Goal: Transaction & Acquisition: Book appointment/travel/reservation

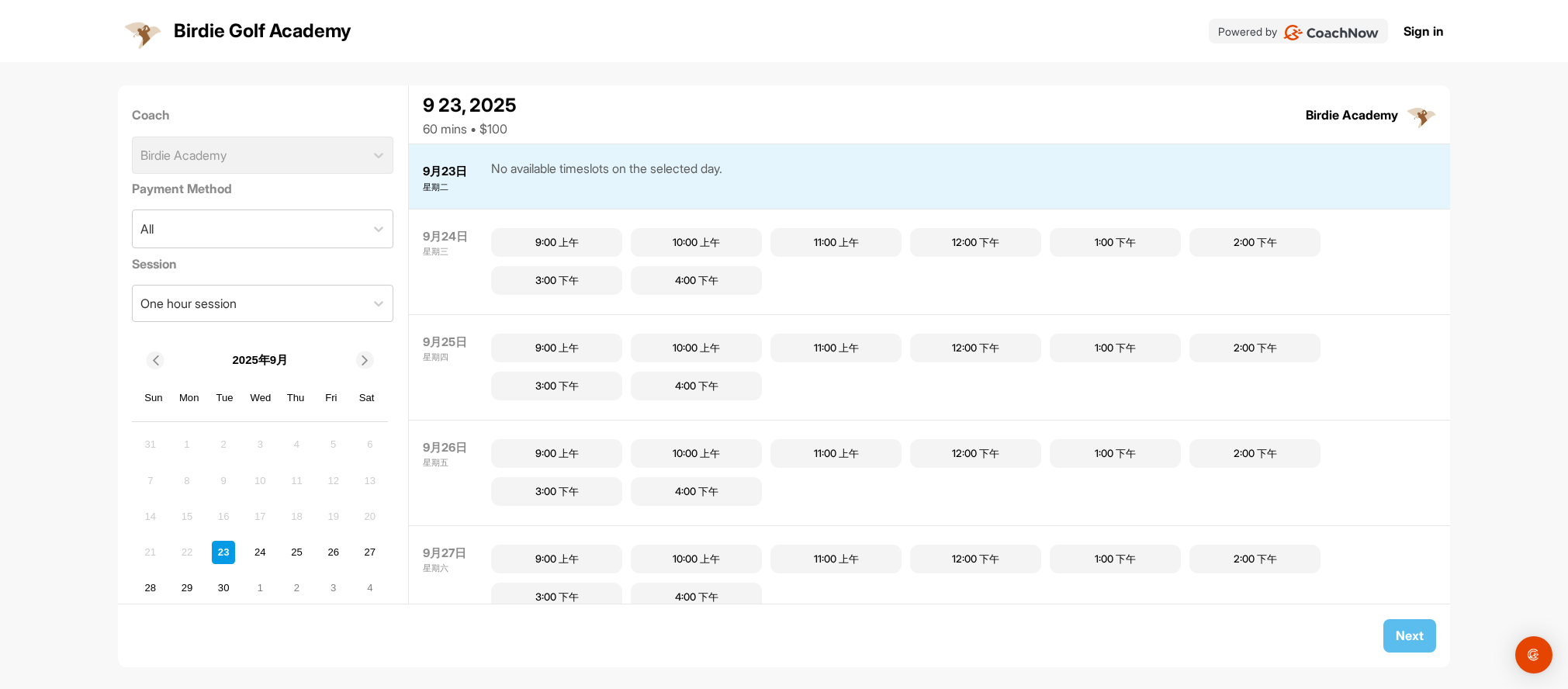
click at [393, 162] on div "Coach Birdie Academy" at bounding box center [262, 140] width 262 height 79
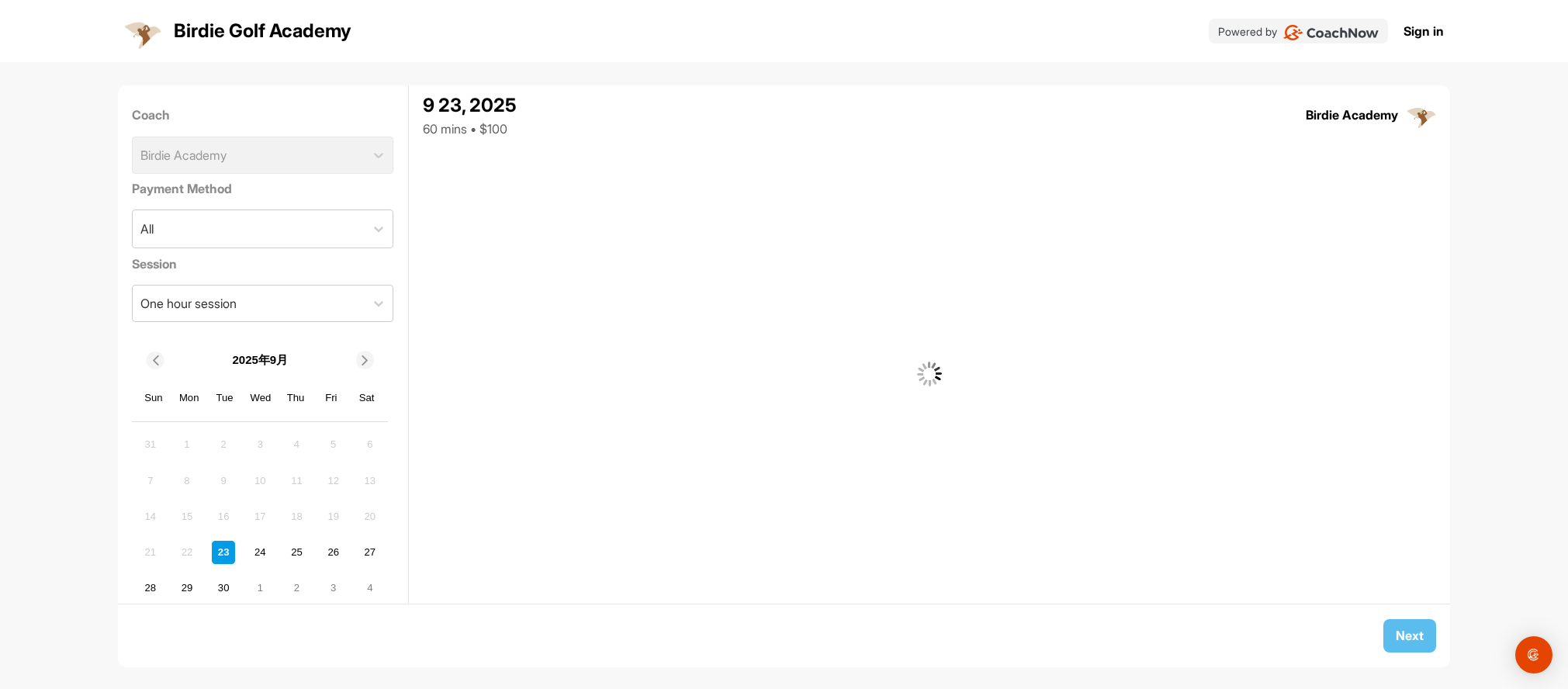
scroll to position [3168, 0]
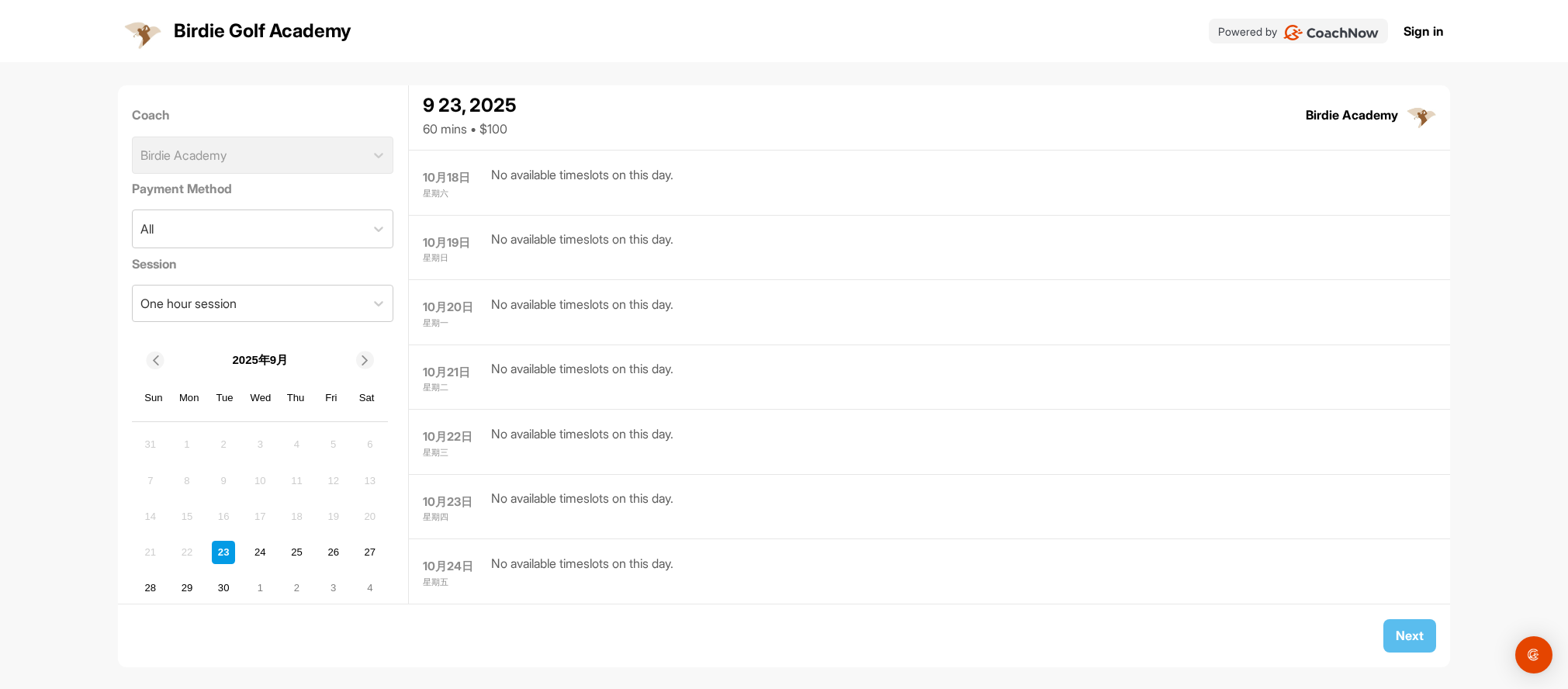
click at [674, 229] on div "No available timeslots on this day." at bounding box center [582, 247] width 183 height 35
click at [328, 169] on div "Coach Birdie Academy" at bounding box center [262, 140] width 262 height 79
click at [328, 168] on div "Coach Birdie Academy" at bounding box center [262, 140] width 262 height 79
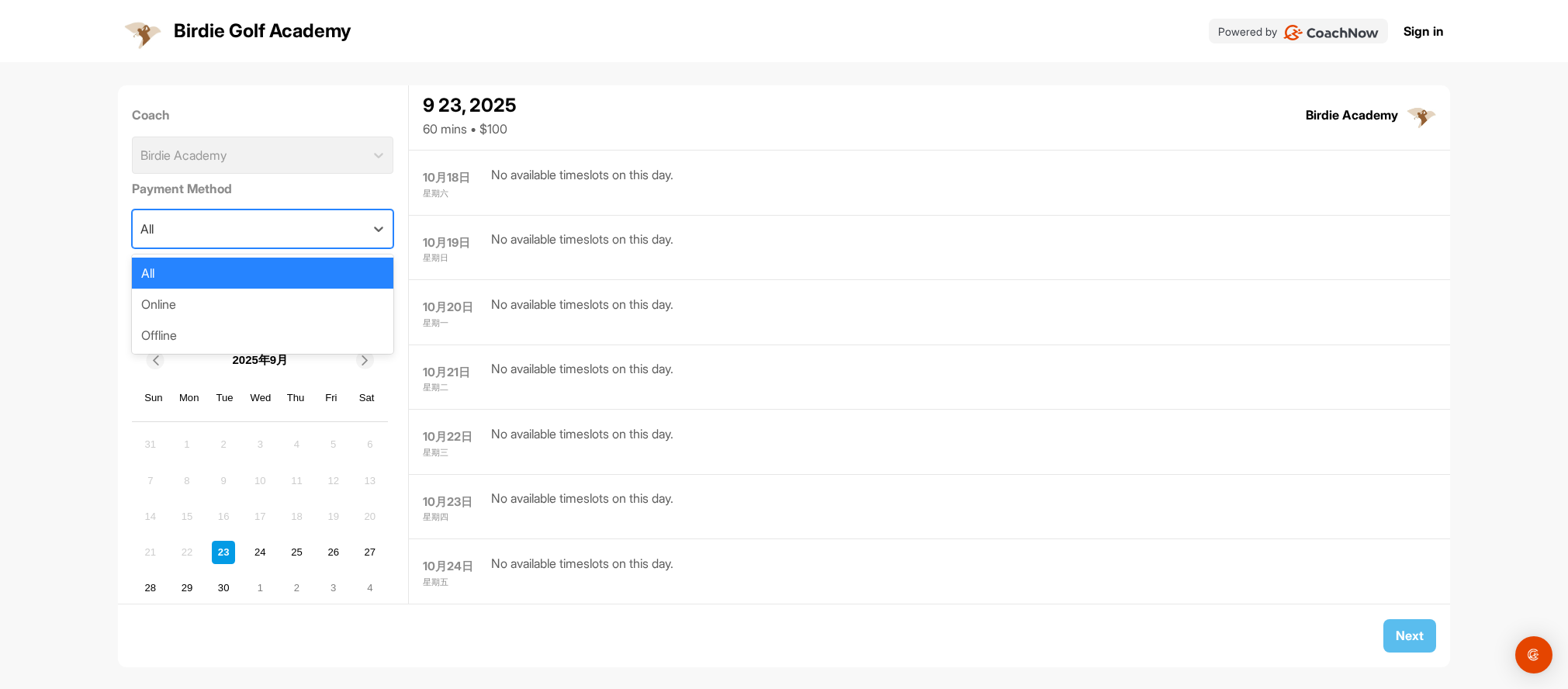
click at [364, 239] on div "All" at bounding box center [248, 229] width 232 height 37
click at [364, 238] on div "All" at bounding box center [248, 229] width 232 height 37
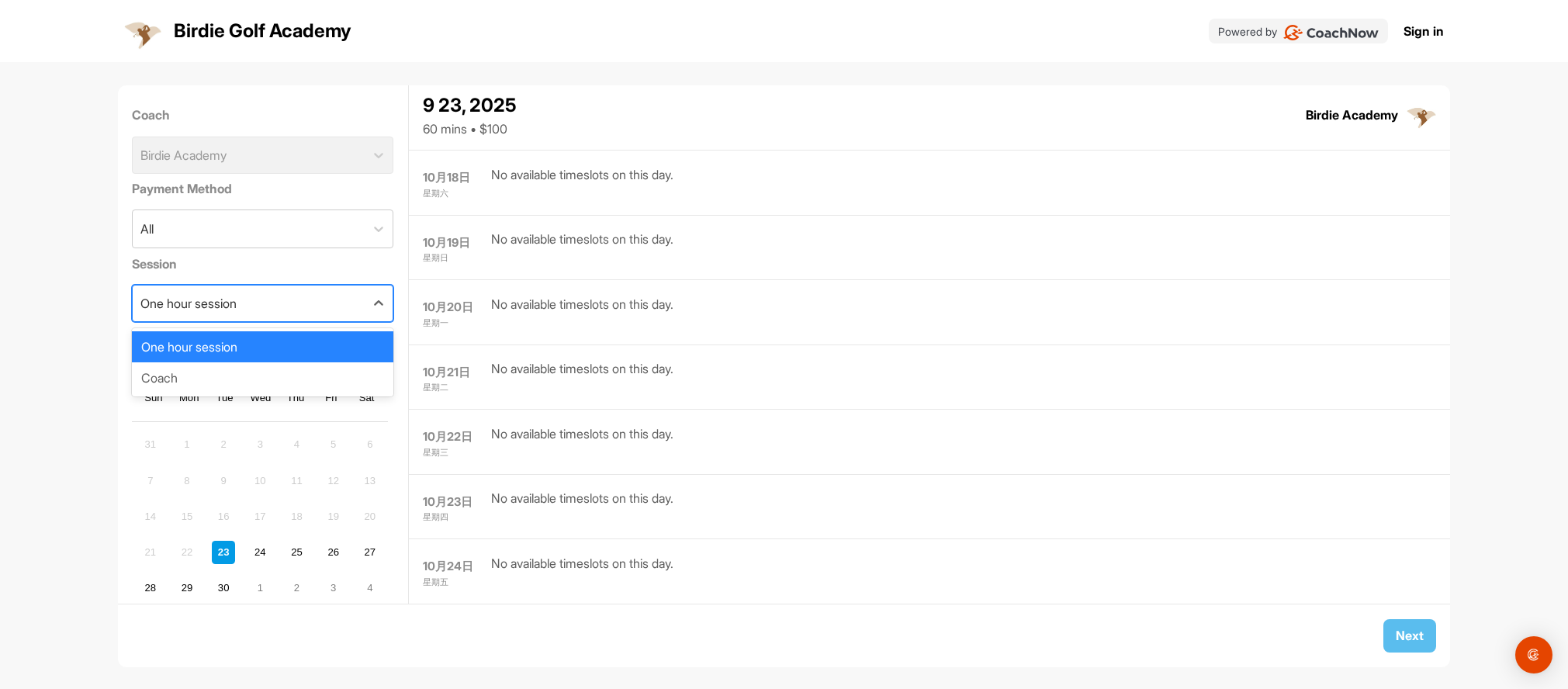
click at [342, 320] on div "One hour session" at bounding box center [248, 303] width 232 height 35
click at [343, 393] on div "Coach" at bounding box center [262, 378] width 262 height 31
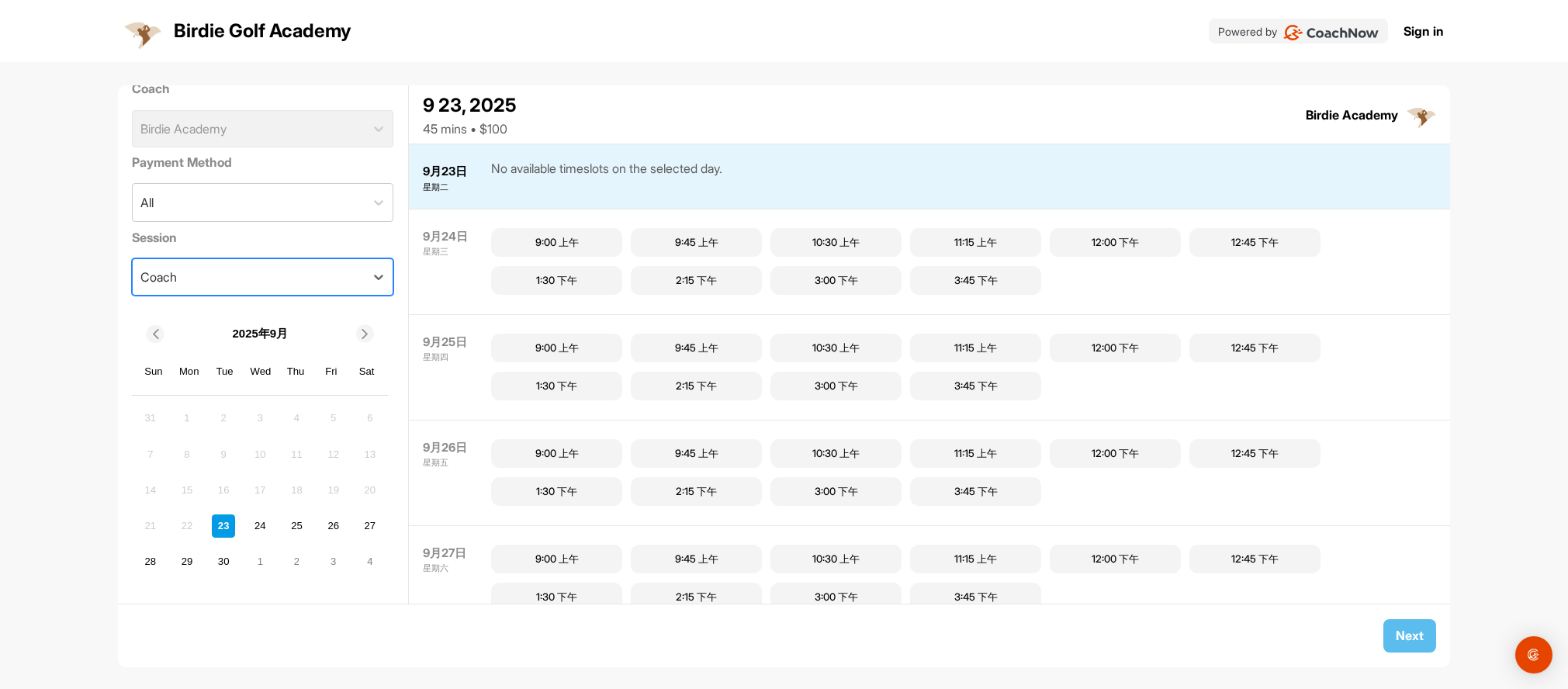
scroll to position [116, 0]
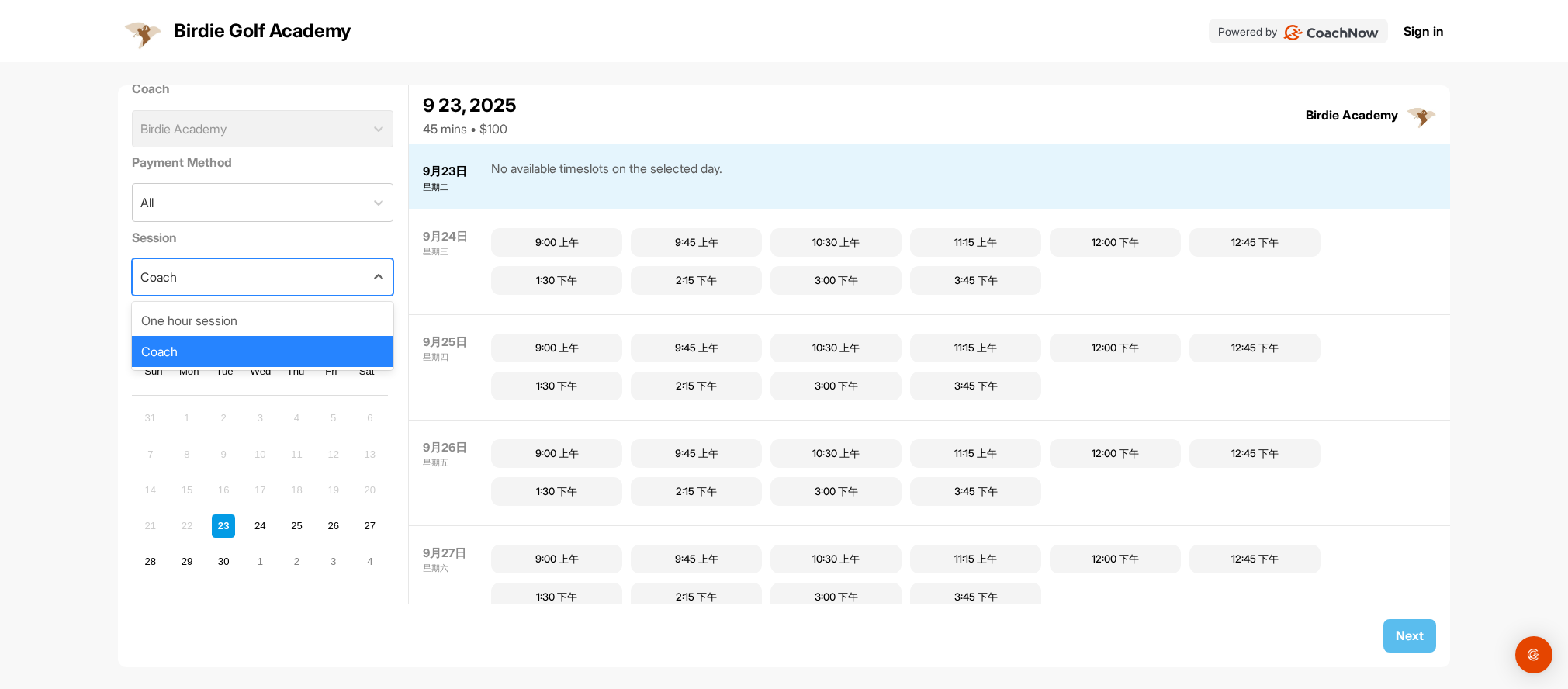
click at [364, 259] on div "Coach" at bounding box center [248, 276] width 232 height 35
click at [373, 305] on div "One hour session" at bounding box center [262, 321] width 262 height 31
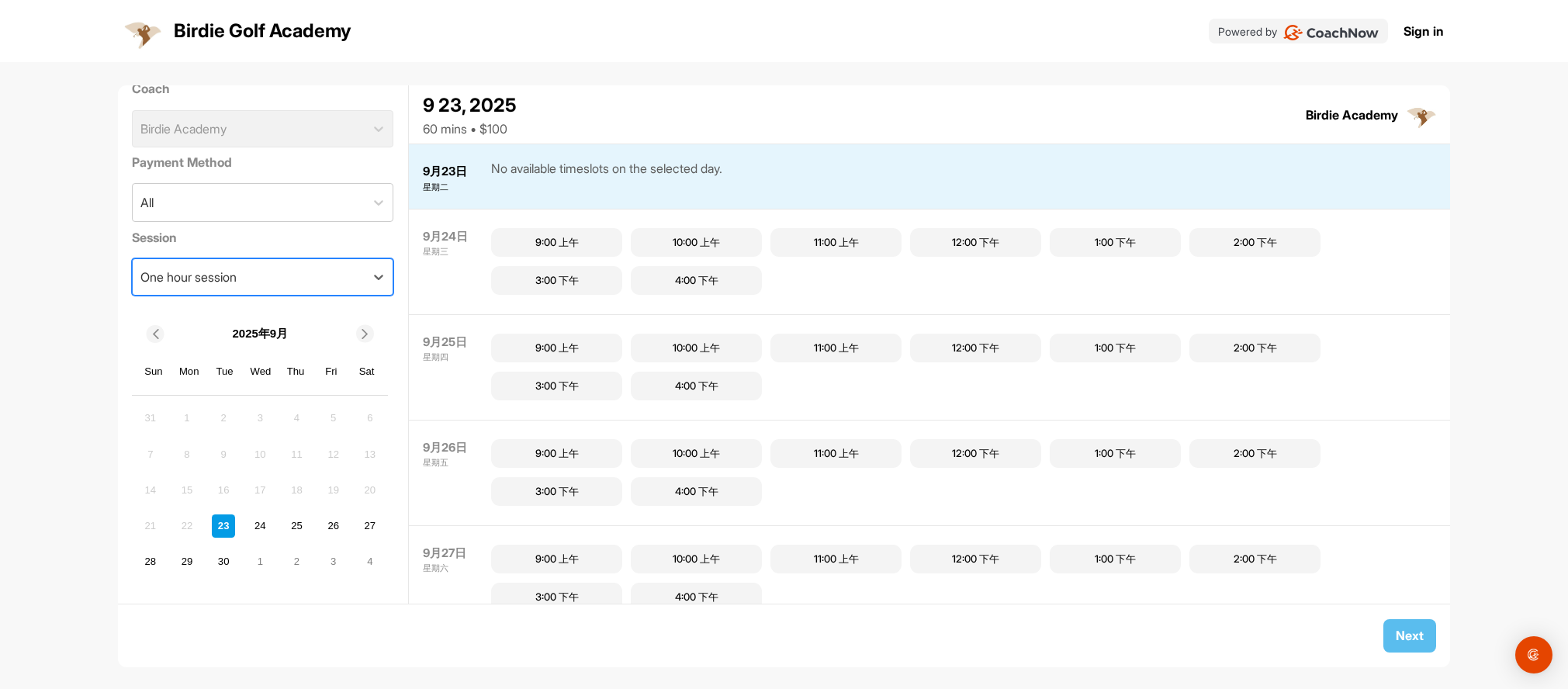
scroll to position [39, 0]
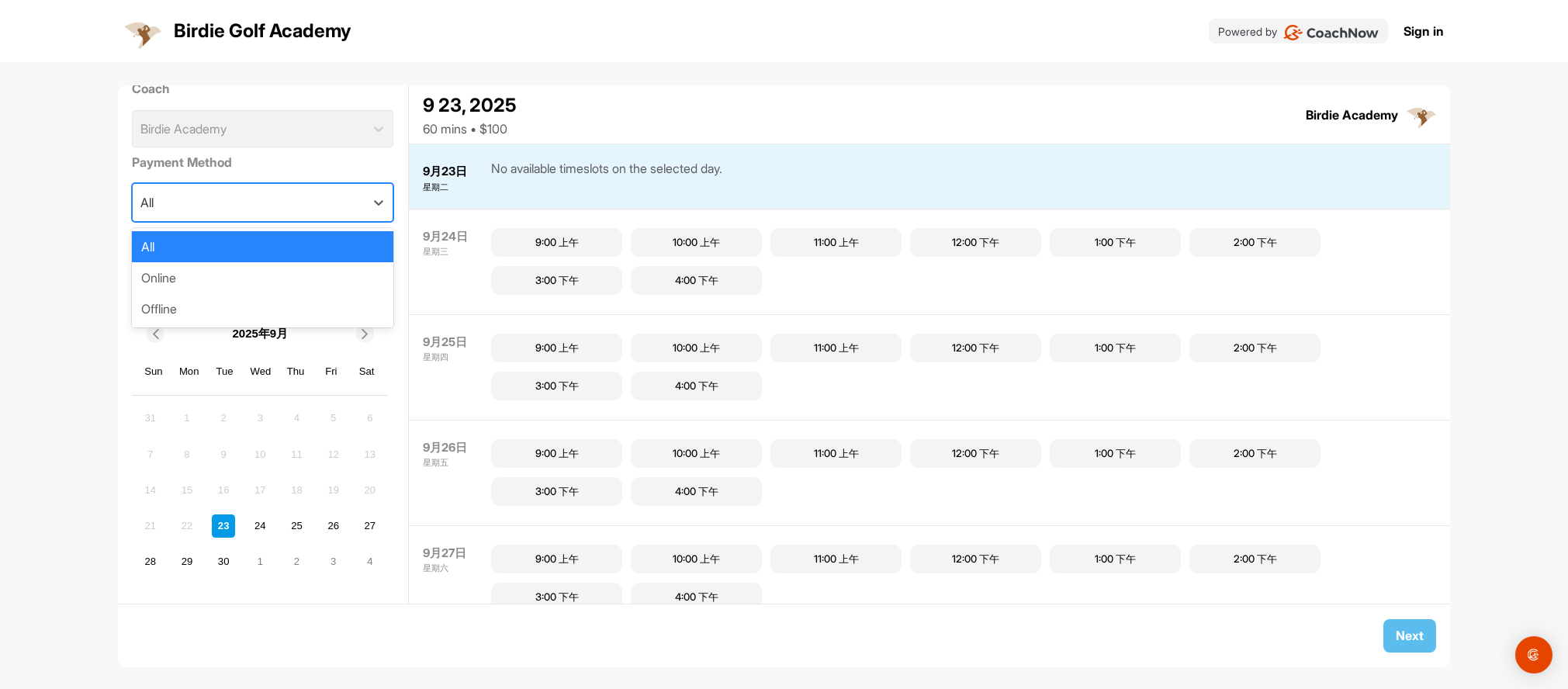
click at [364, 206] on div "All" at bounding box center [248, 202] width 232 height 37
drag, startPoint x: 380, startPoint y: 205, endPoint x: 411, endPoint y: 212, distance: 31.8
click at [364, 205] on div "All" at bounding box center [248, 202] width 232 height 37
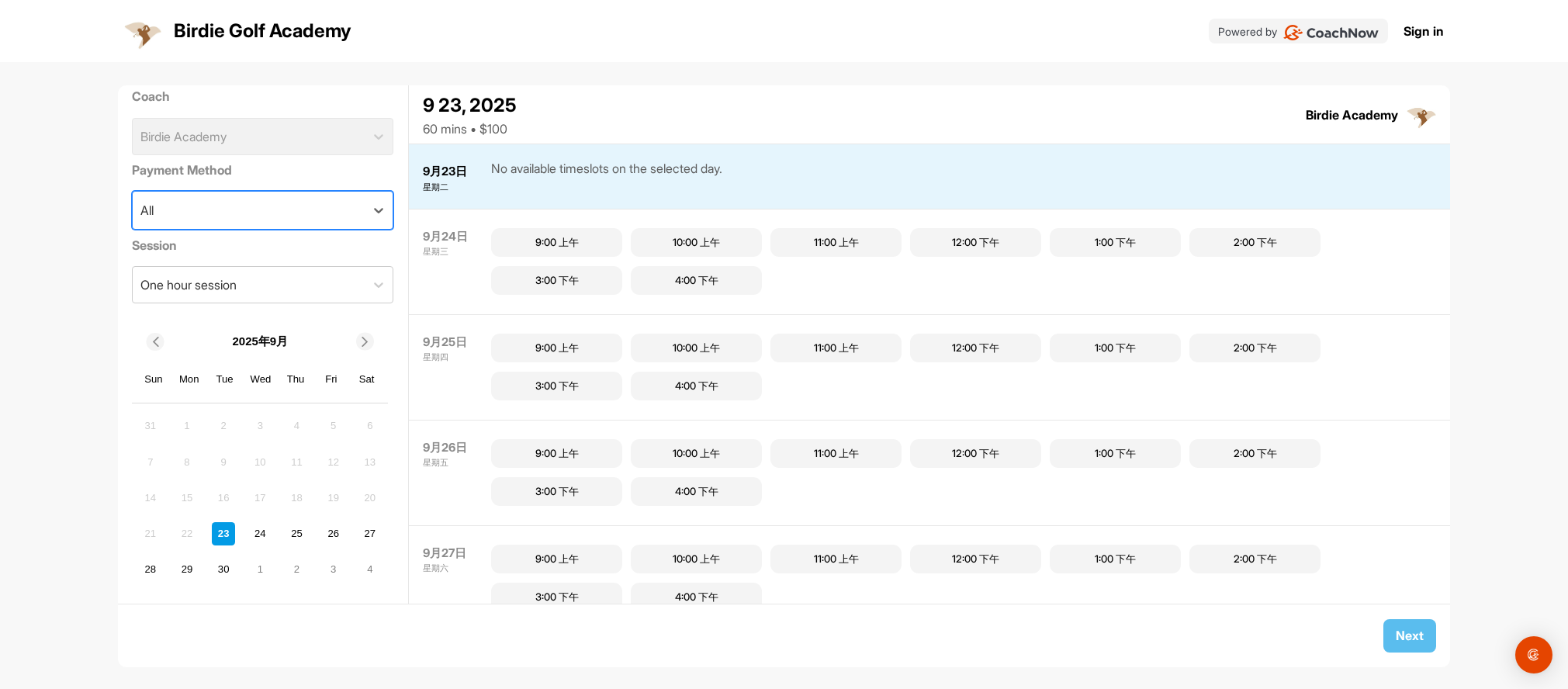
scroll to position [0, 0]
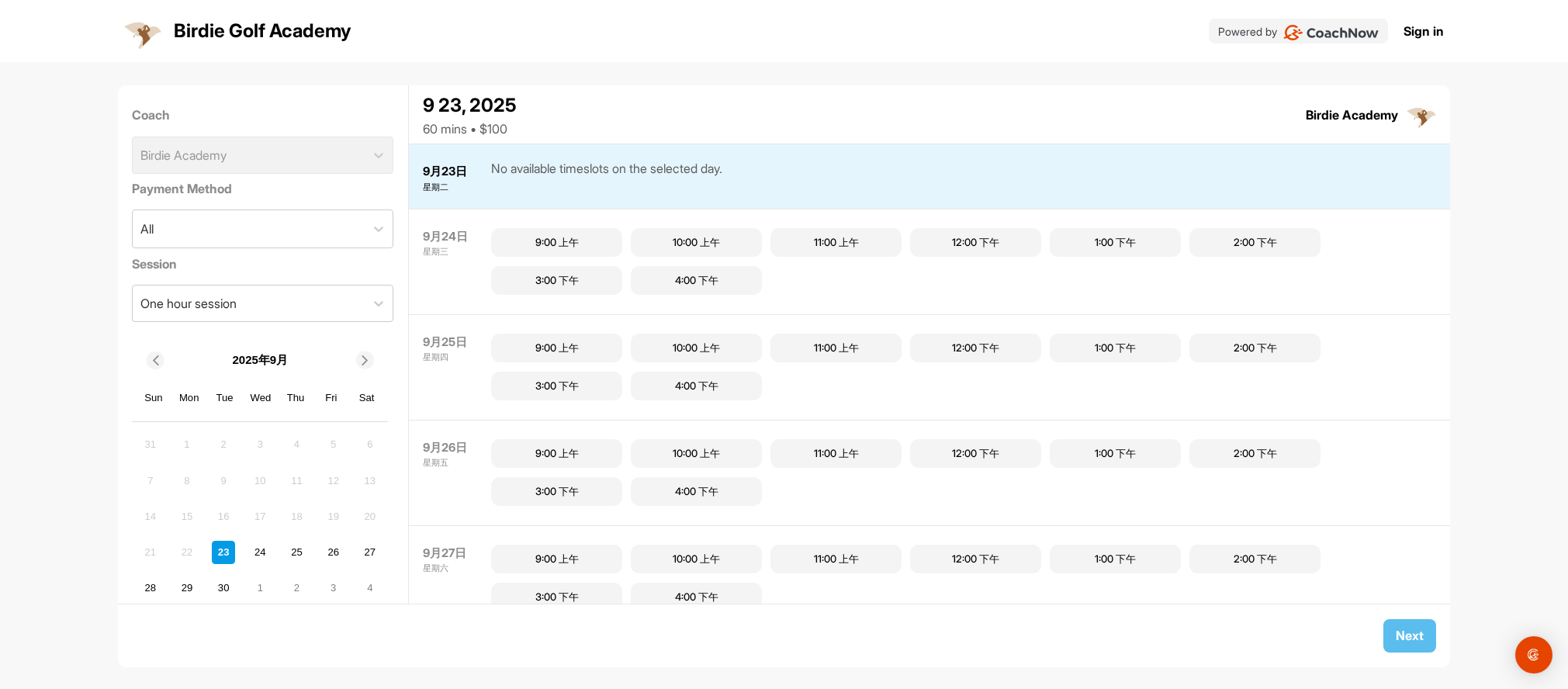
click at [393, 167] on div "Coach Birdie Academy" at bounding box center [262, 140] width 262 height 79
click at [1409, 113] on img at bounding box center [1422, 115] width 30 height 30
click at [1306, 113] on div "Birdie Academy" at bounding box center [1352, 114] width 92 height 19
drag, startPoint x: 1254, startPoint y: 109, endPoint x: 1375, endPoint y: 105, distance: 121.1
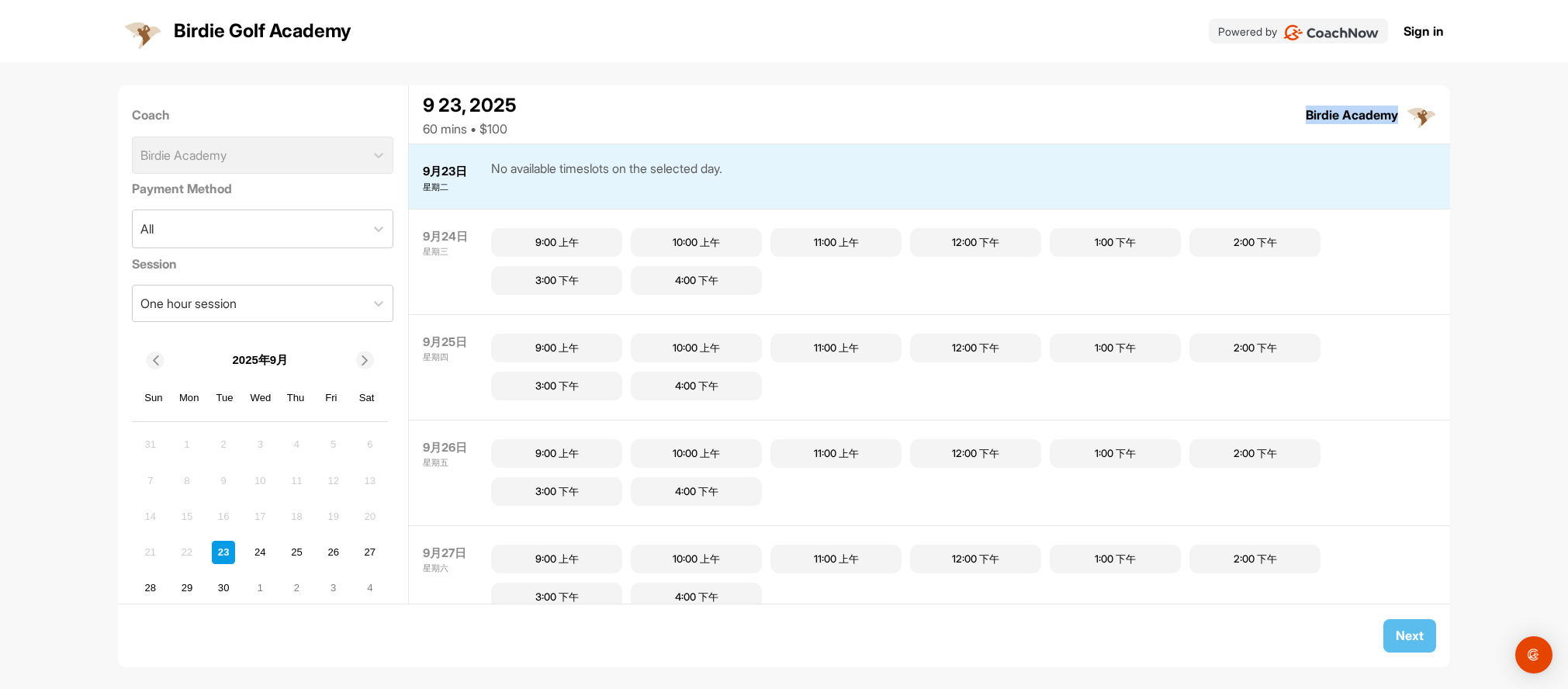
click at [1375, 105] on div "9 23, 2025 60 mins • $100 Birdie Academy (GMT-08:00) Pacific Time ([GEOGRAPHIC_…" at bounding box center [930, 114] width 1042 height 58
click at [1407, 109] on img at bounding box center [1422, 115] width 30 height 30
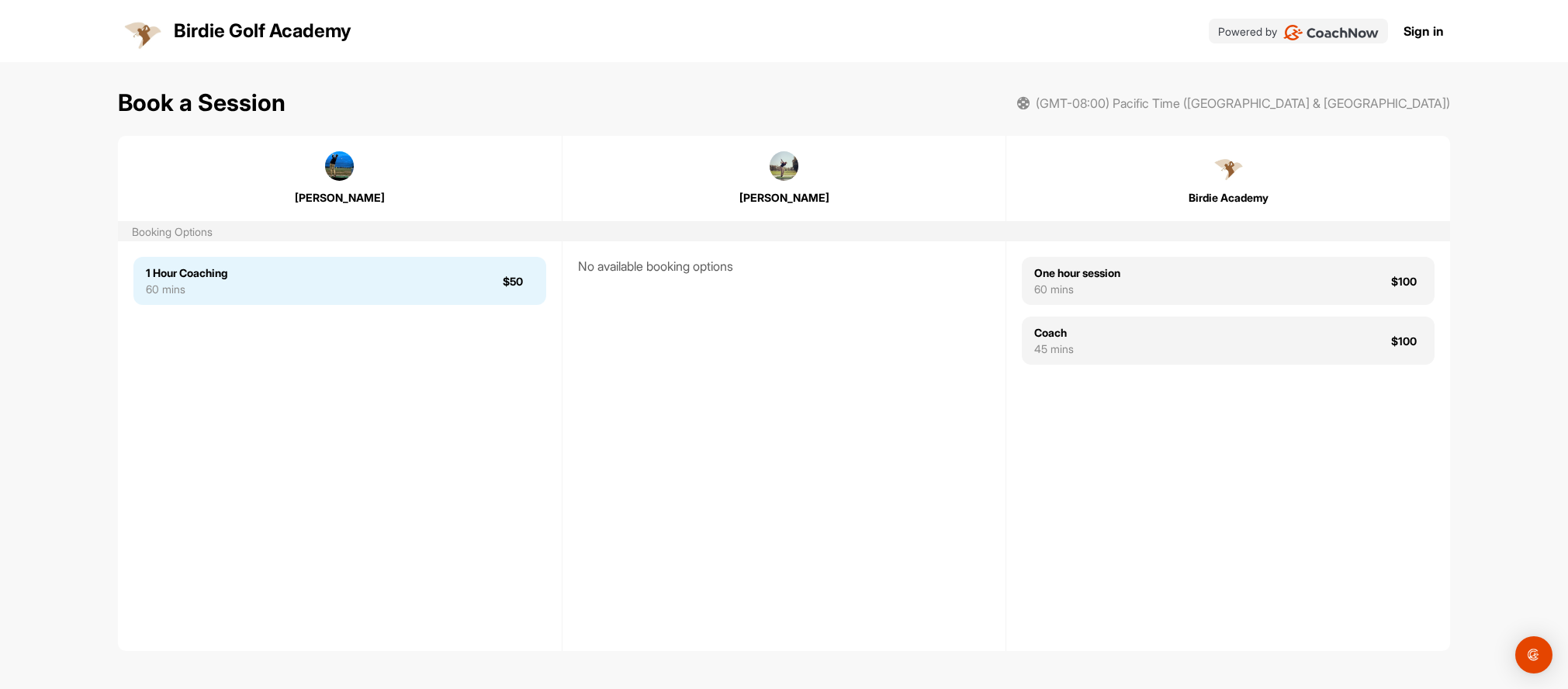
click at [416, 305] on div "1 Hour Coaching 60 mins $50" at bounding box center [340, 280] width 413 height 48
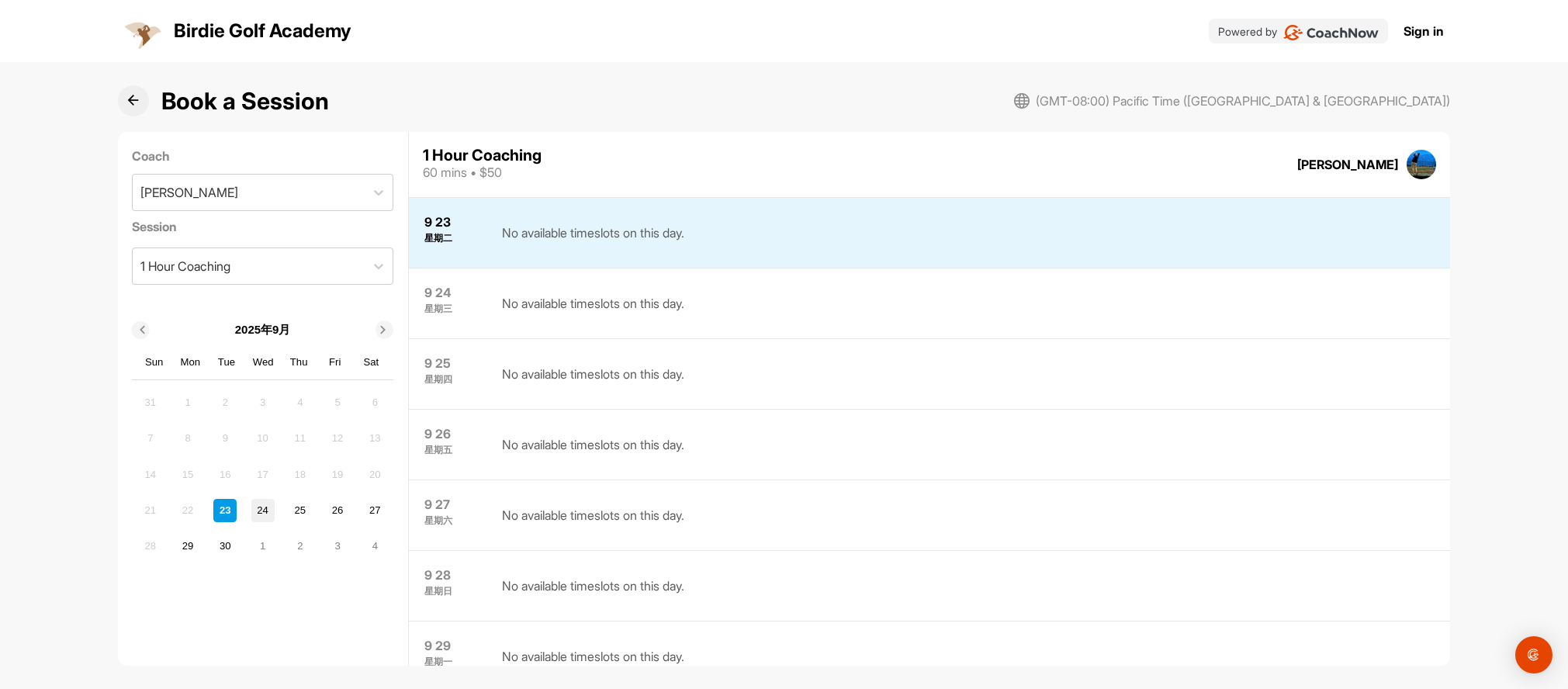
click at [275, 522] on div "24" at bounding box center [263, 511] width 23 height 23
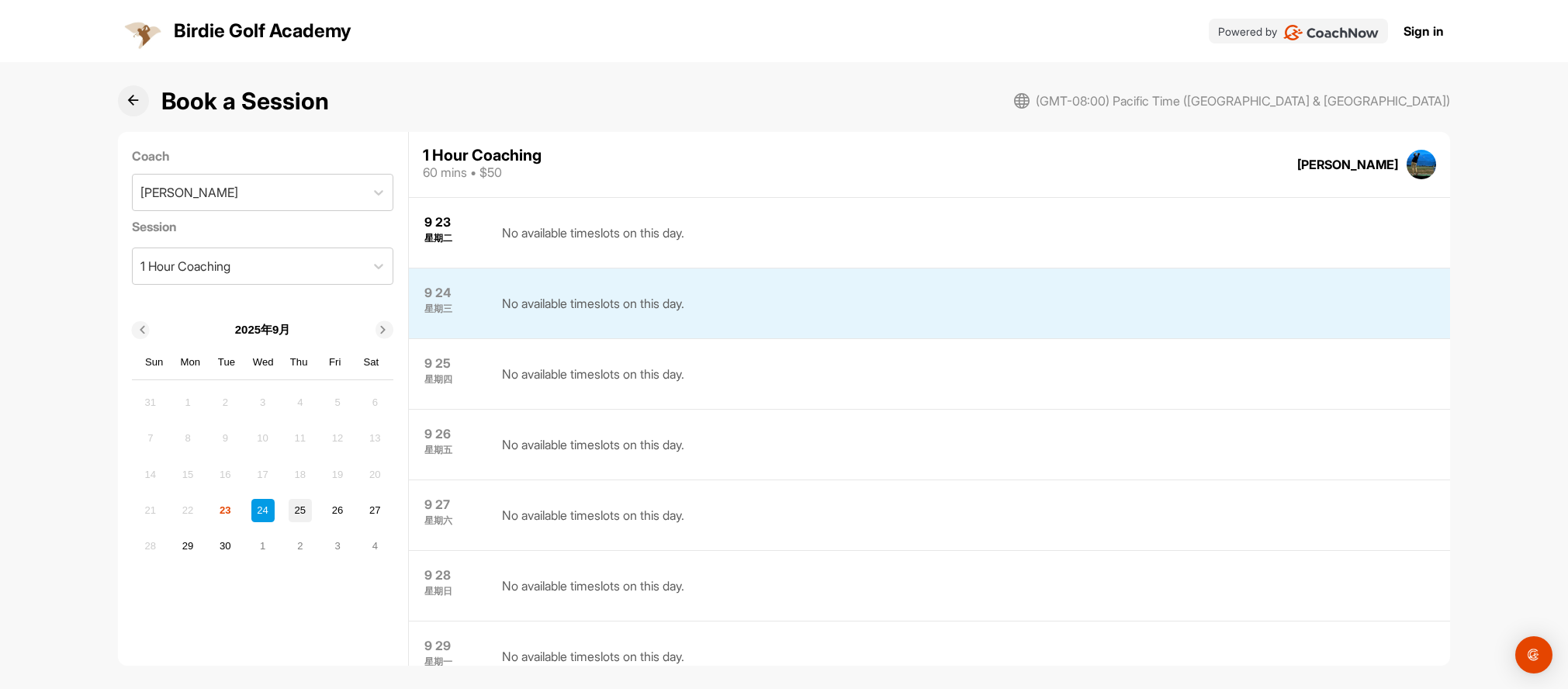
click at [312, 522] on div "25" at bounding box center [300, 511] width 23 height 23
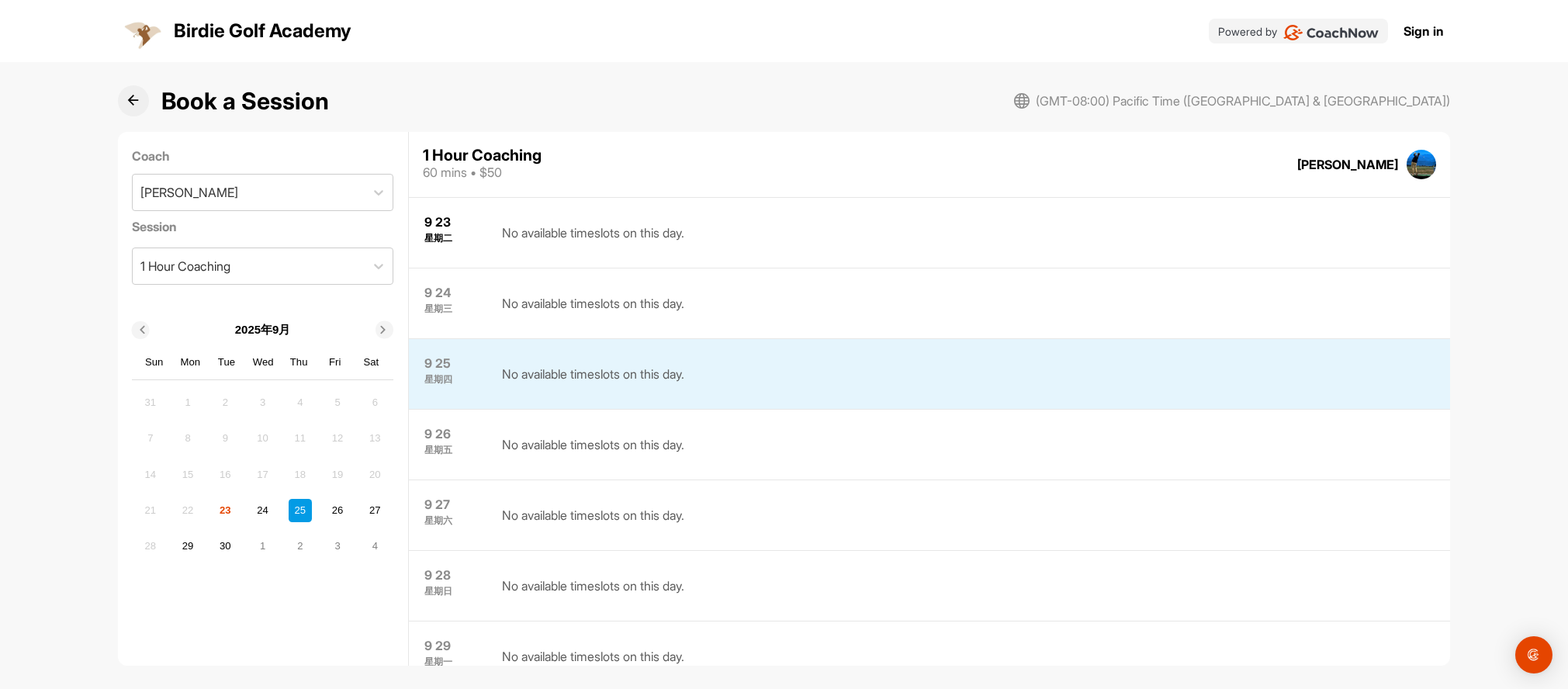
click at [237, 522] on div "23" at bounding box center [225, 511] width 23 height 23
click at [275, 522] on div "24" at bounding box center [263, 511] width 23 height 23
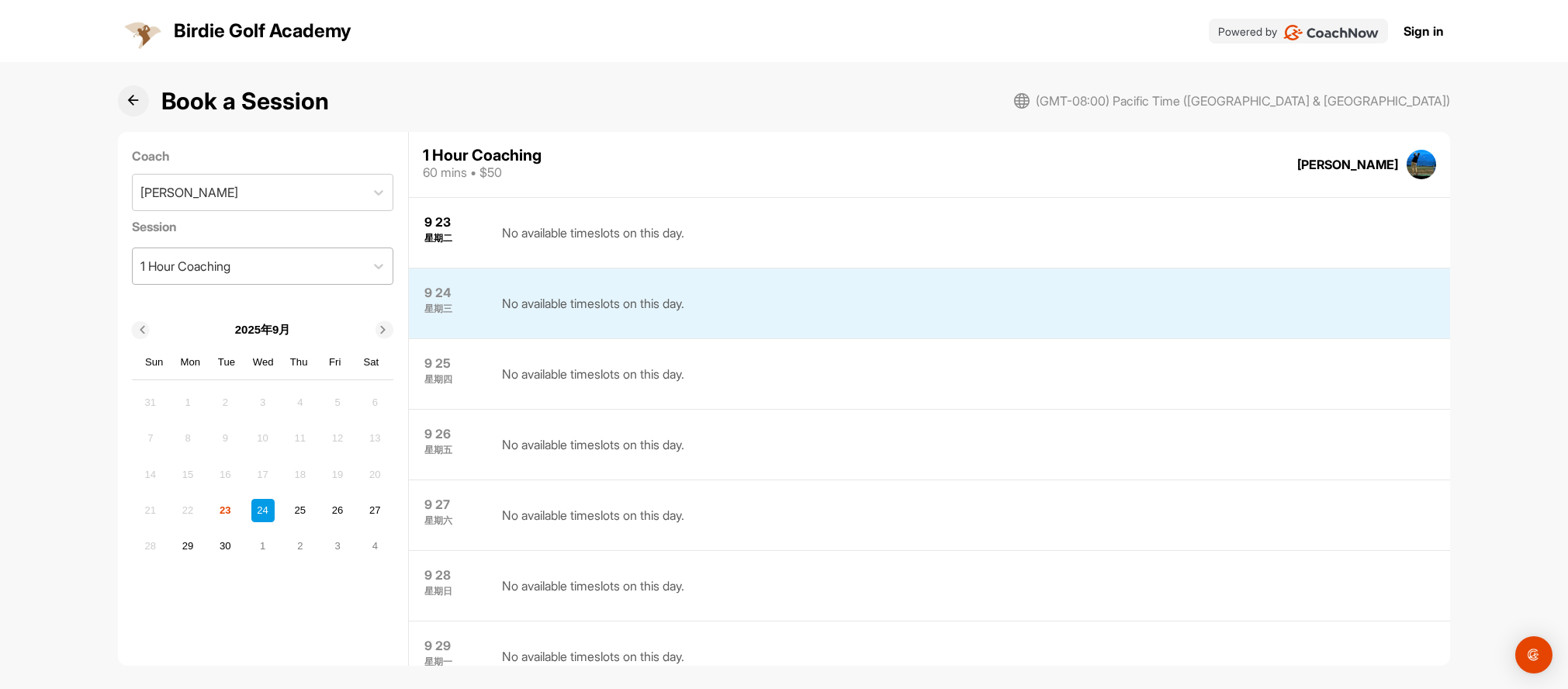
click at [322, 278] on div "1 Hour Coaching" at bounding box center [248, 266] width 232 height 35
click at [230, 320] on div "1 Hour Coaching" at bounding box center [186, 309] width 109 height 31
click at [351, 197] on div "Josh Uy" at bounding box center [248, 192] width 232 height 35
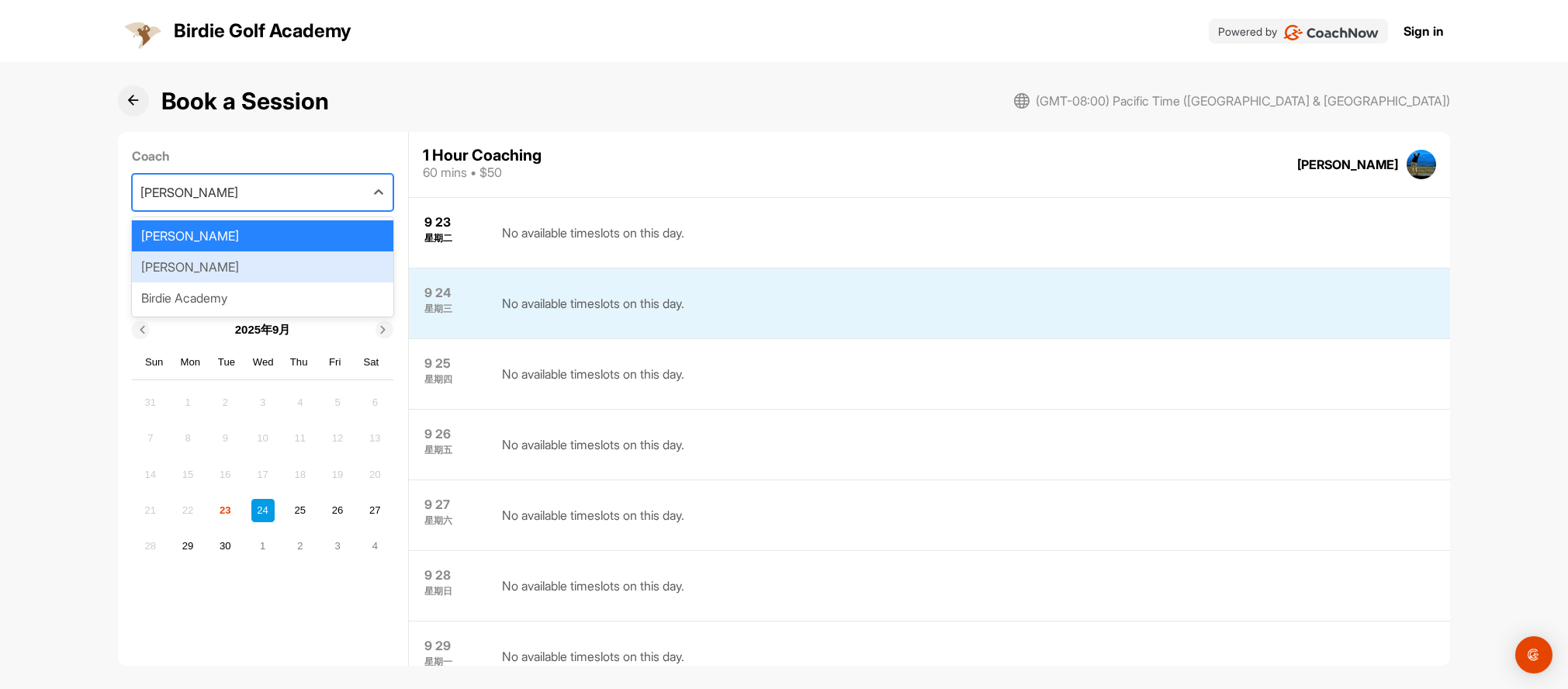
click at [334, 269] on div "Arjun Babuta" at bounding box center [262, 267] width 262 height 31
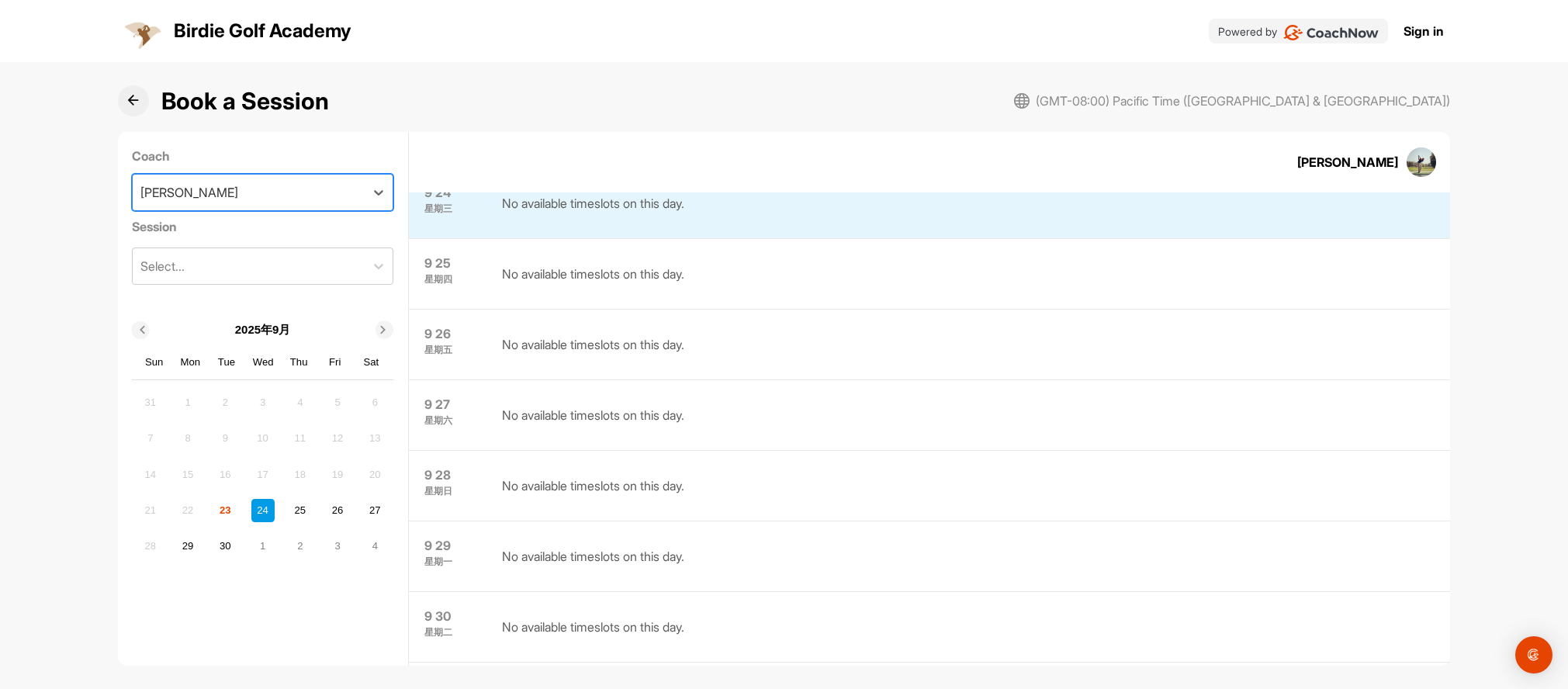
scroll to position [169, 0]
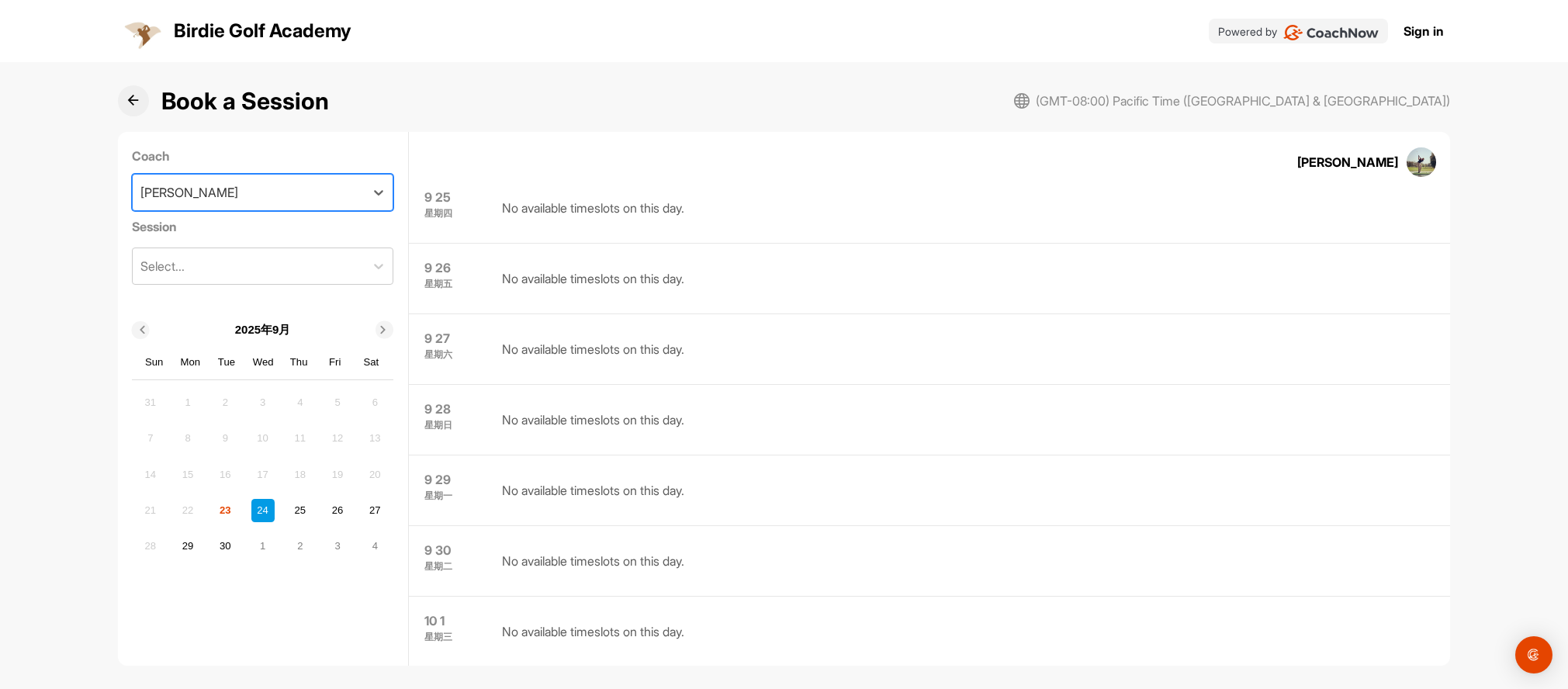
click at [336, 192] on div "Arjun Babuta" at bounding box center [248, 192] width 232 height 35
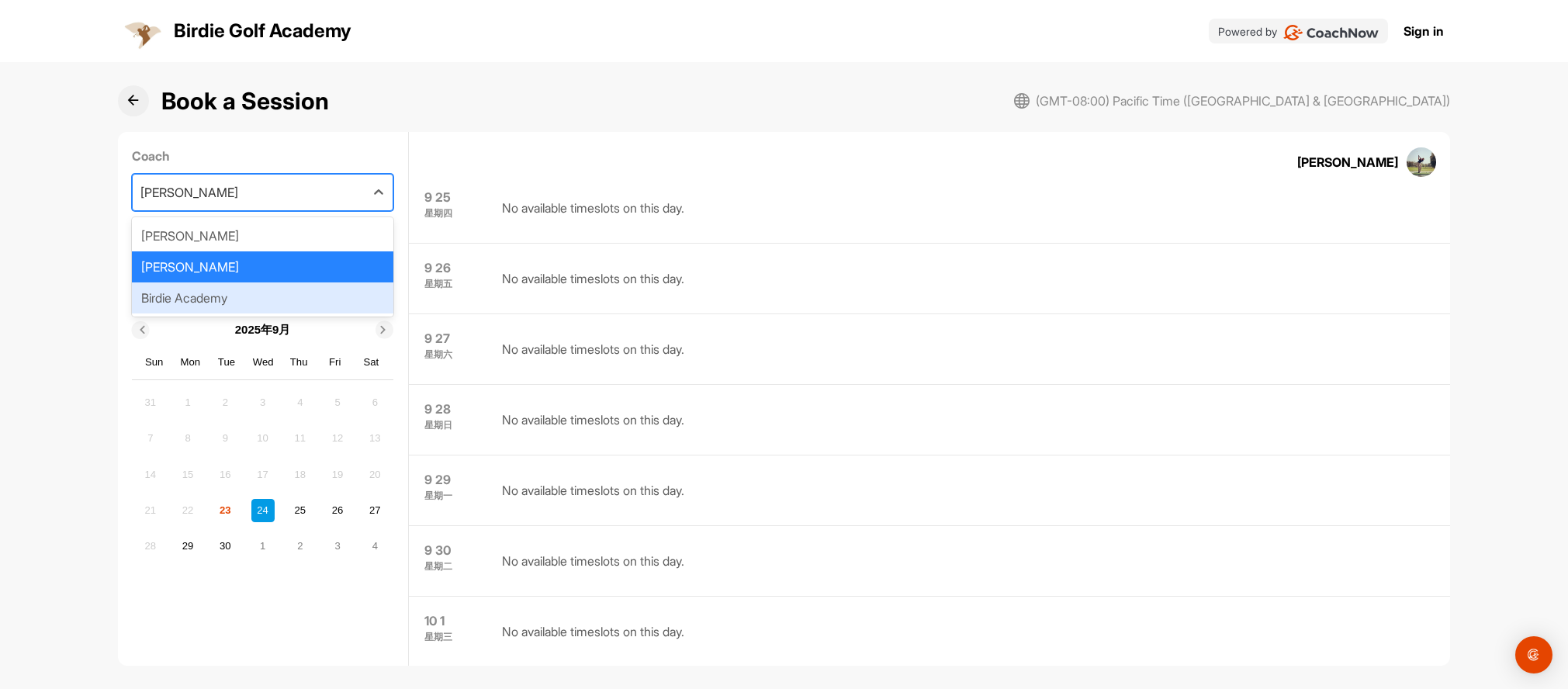
click at [328, 298] on div "Birdie Academy" at bounding box center [262, 298] width 262 height 31
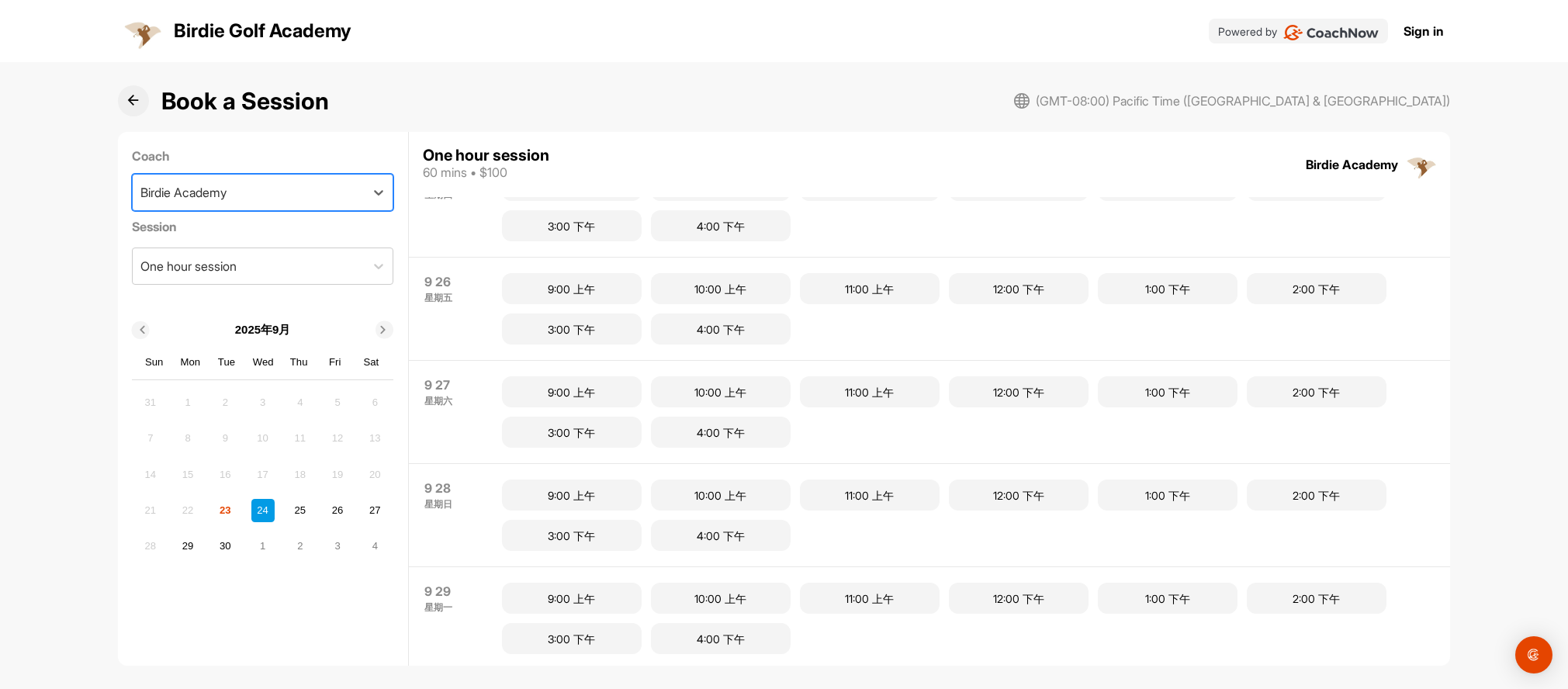
scroll to position [0, 0]
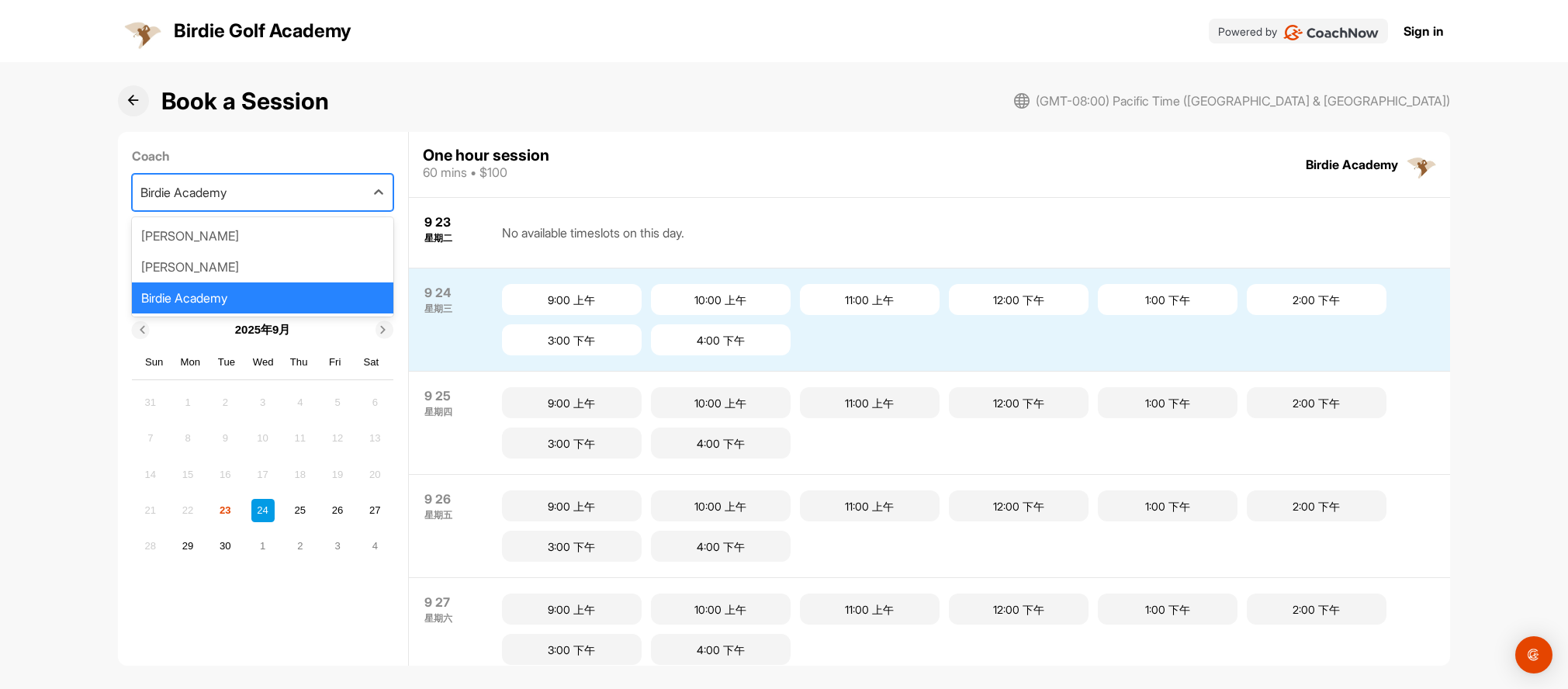
click at [271, 206] on div "Birdie Academy" at bounding box center [248, 192] width 232 height 35
click at [274, 243] on div "Josh Uy" at bounding box center [262, 236] width 262 height 31
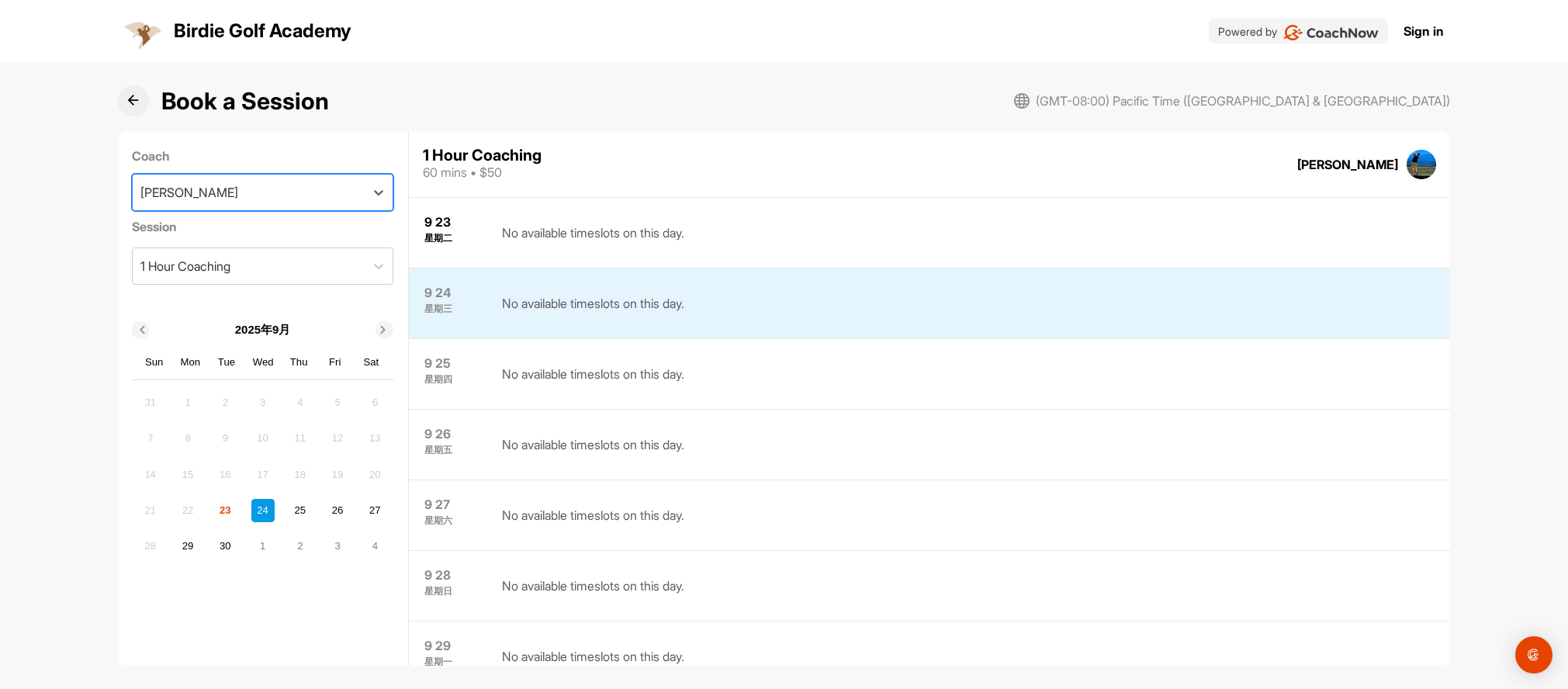
click at [630, 229] on div "No available timeslots on this day." at bounding box center [593, 232] width 183 height 39
click at [237, 522] on div "23" at bounding box center [225, 511] width 23 height 23
click at [144, 98] on button at bounding box center [133, 101] width 31 height 31
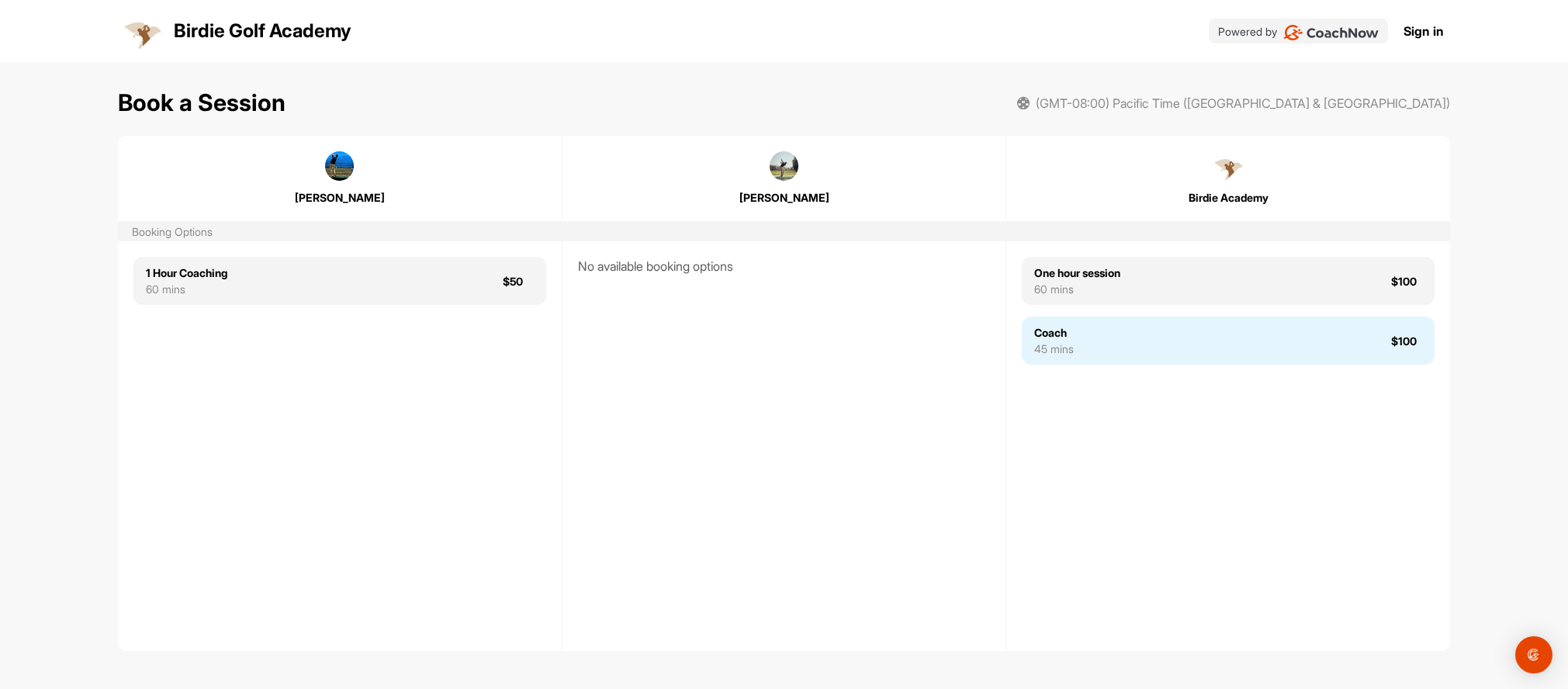
click at [1142, 363] on div "Coach 45 mins $100" at bounding box center [1228, 340] width 413 height 48
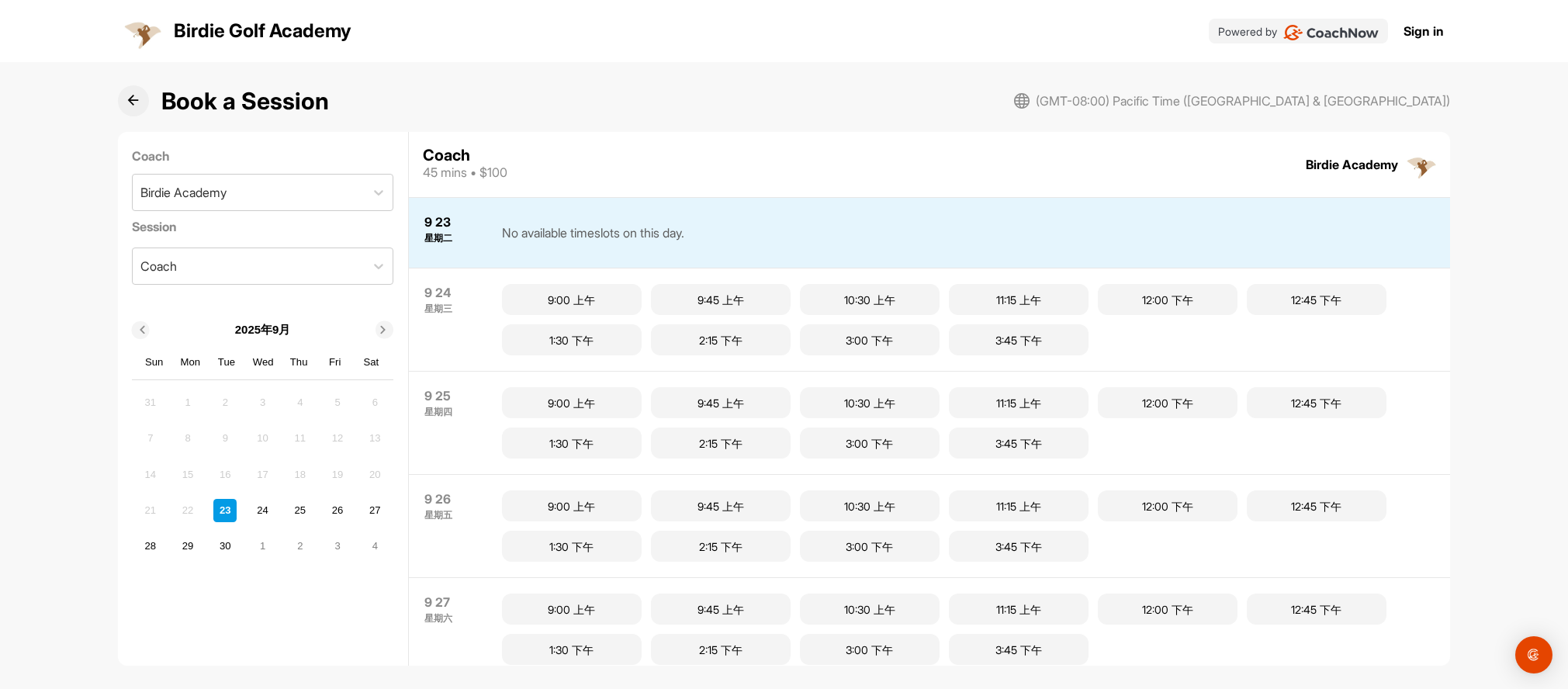
click at [128, 100] on icon at bounding box center [133, 100] width 12 height 12
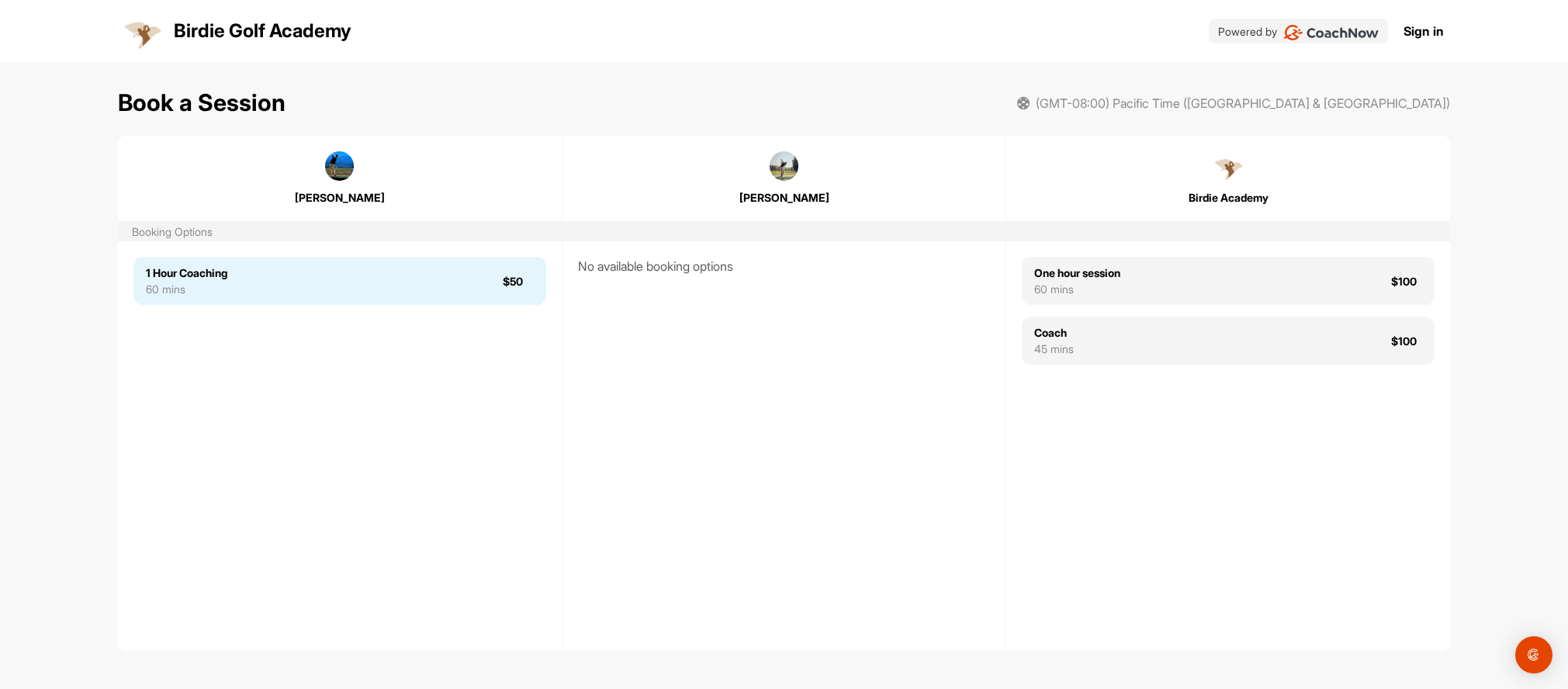
click at [237, 292] on div "1 Hour Coaching 60 mins $50" at bounding box center [340, 280] width 413 height 48
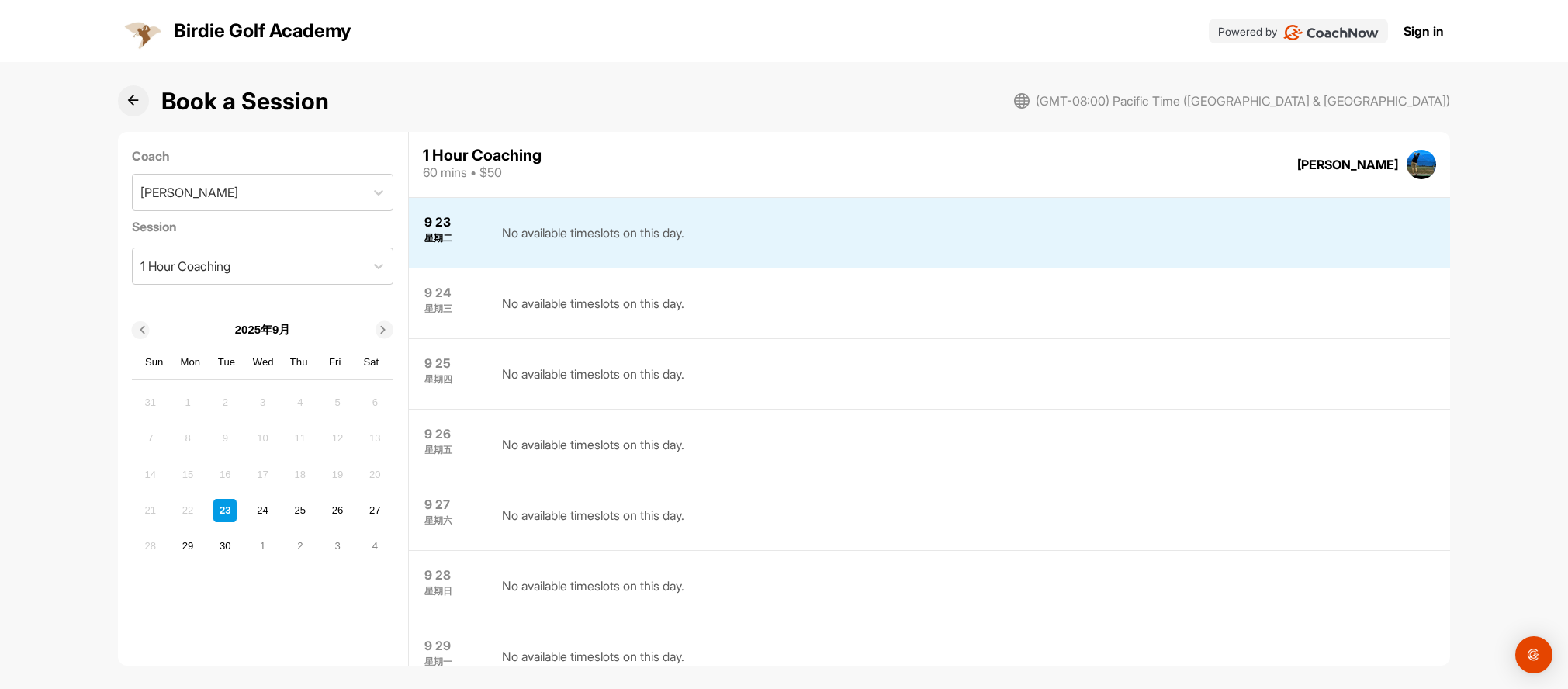
scroll to position [99, 0]
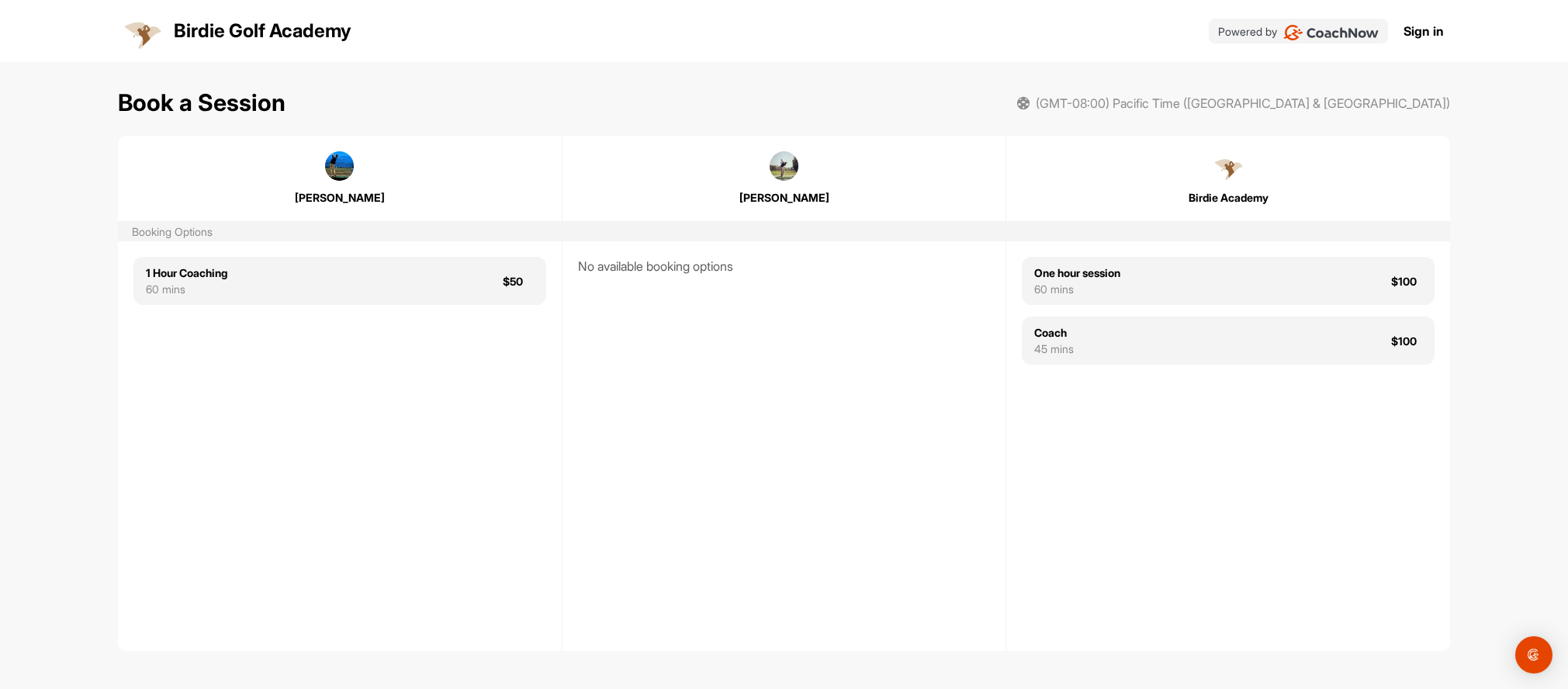
click at [194, 475] on div "1 Hour Coaching 60 mins $50" at bounding box center [340, 446] width 444 height 409
click at [811, 425] on div "No available booking options" at bounding box center [785, 446] width 444 height 409
